Goal: Task Accomplishment & Management: Use online tool/utility

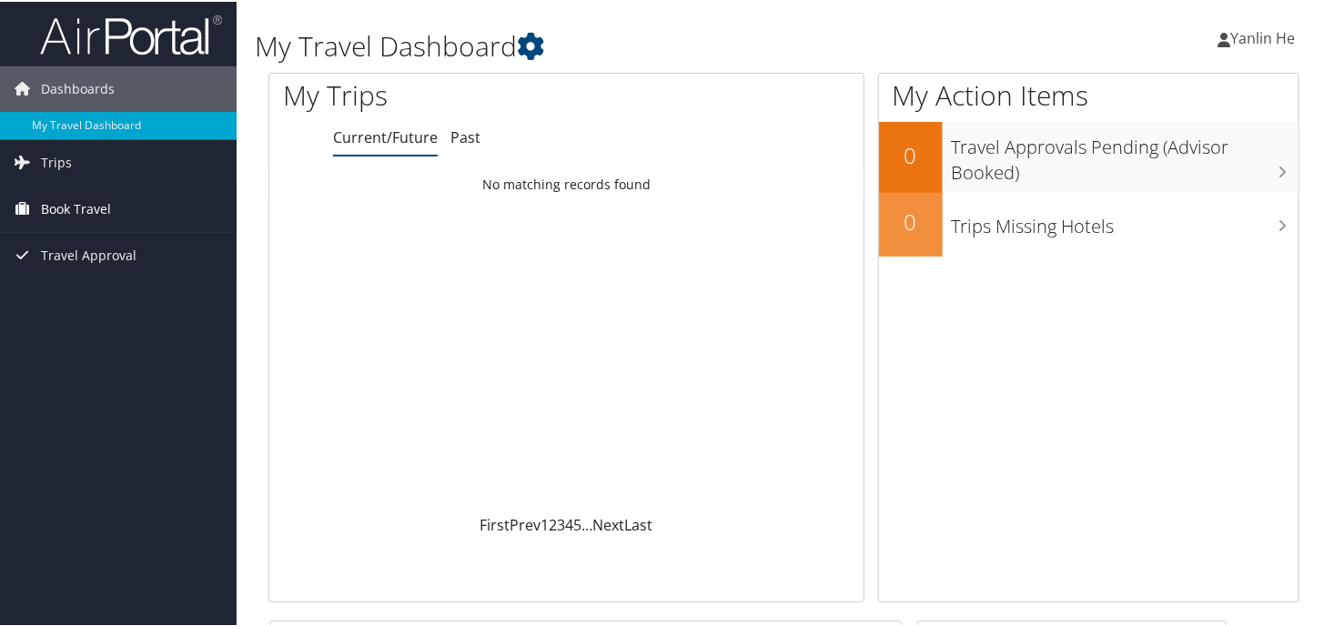
click at [84, 209] on span "Book Travel" at bounding box center [76, 208] width 70 height 46
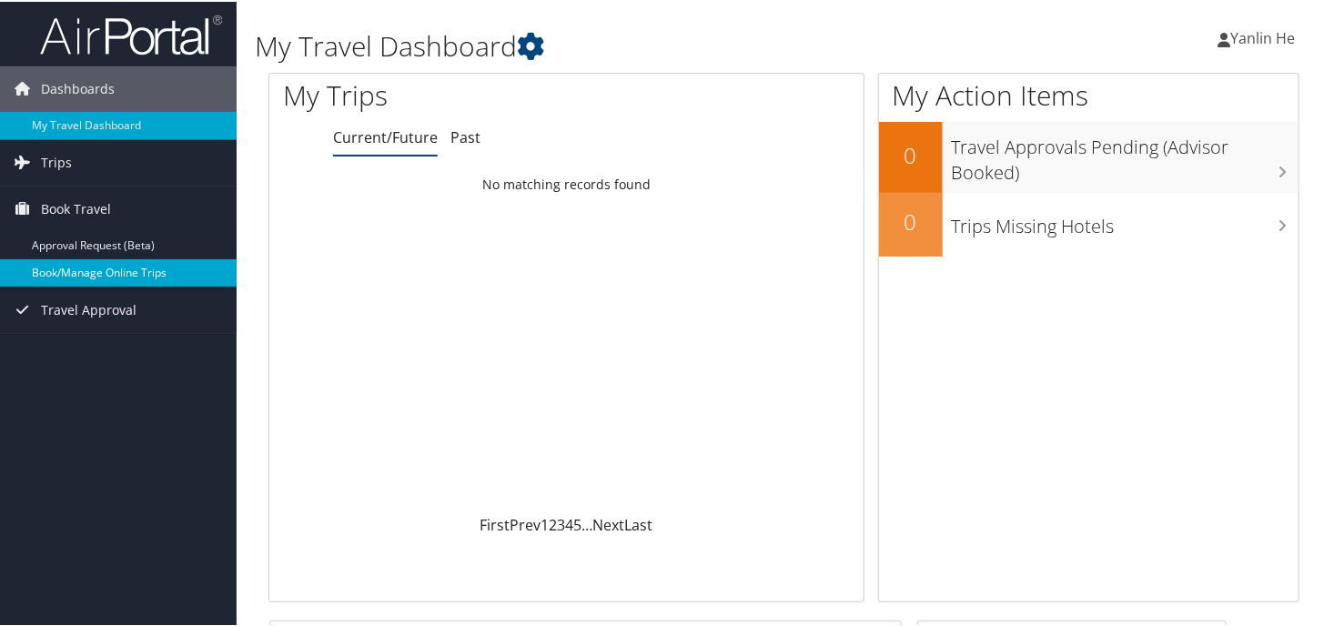
click at [104, 258] on link "Book/Manage Online Trips" at bounding box center [118, 271] width 237 height 27
